Goal: Information Seeking & Learning: Learn about a topic

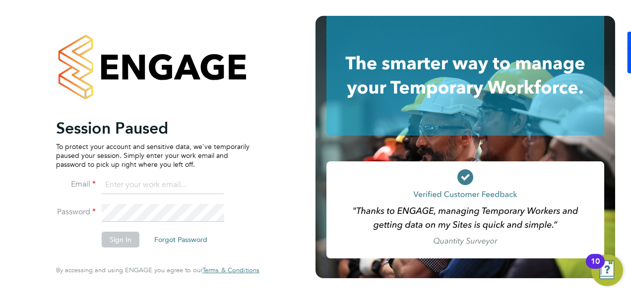
click at [162, 179] on input at bounding box center [163, 185] width 122 height 18
type input "kyle.johnson@prsjobs.com"
click at [113, 239] on button "Sign In" at bounding box center [121, 240] width 38 height 16
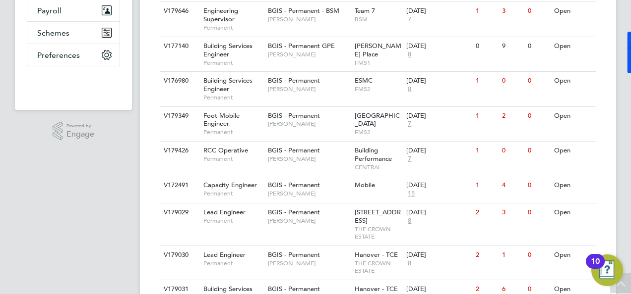
scroll to position [233, 0]
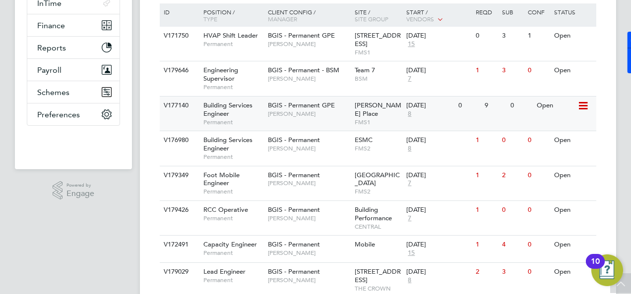
click at [247, 112] on div "Building Services Engineer Permanent" at bounding box center [230, 114] width 69 height 34
click at [229, 108] on span "Building Services Engineer" at bounding box center [227, 109] width 49 height 17
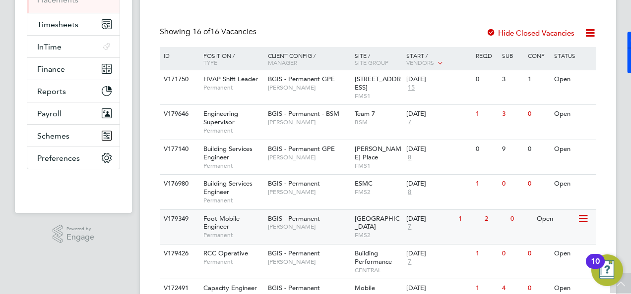
scroll to position [189, 0]
click at [221, 119] on span "Engineering Supervisor" at bounding box center [220, 118] width 35 height 17
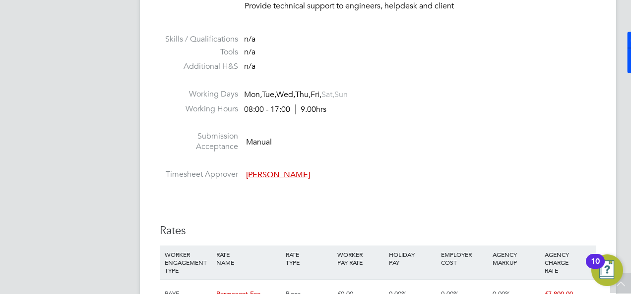
scroll to position [793, 0]
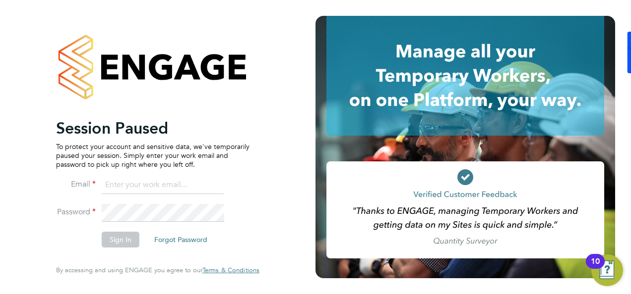
click at [184, 185] on input at bounding box center [163, 185] width 122 height 18
type input "kyle.johnson@prsjobs.com"
click at [129, 240] on button "Sign In" at bounding box center [121, 240] width 38 height 16
